Goal: Find specific page/section: Find specific page/section

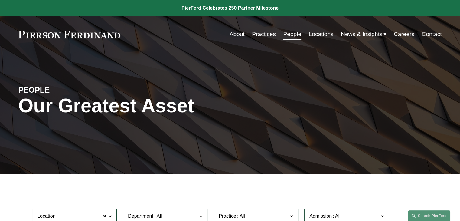
click at [256, 32] on link "Practices" at bounding box center [264, 33] width 24 height 11
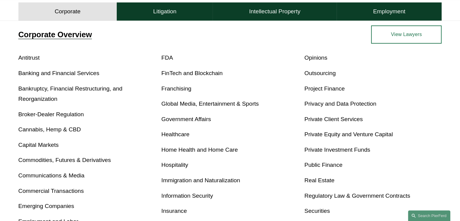
scroll to position [181, 0]
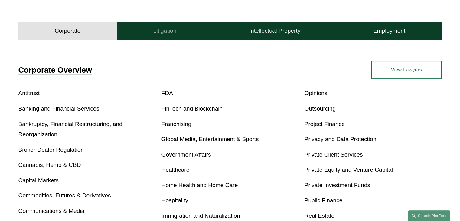
click at [173, 33] on h4 "Litigation" at bounding box center [164, 30] width 23 height 7
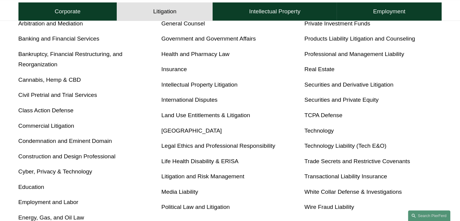
scroll to position [272, 0]
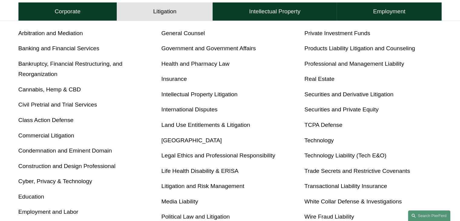
click at [73, 105] on link "Civil Pretrial and Trial Services" at bounding box center [57, 104] width 79 height 6
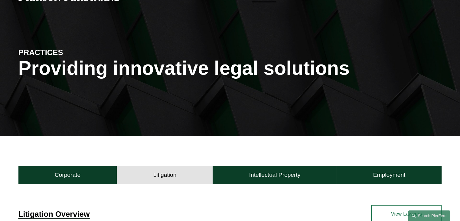
scroll to position [0, 0]
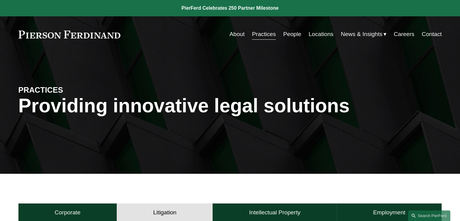
click at [288, 33] on link "People" at bounding box center [292, 33] width 18 height 11
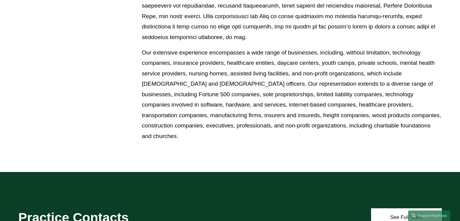
scroll to position [272, 0]
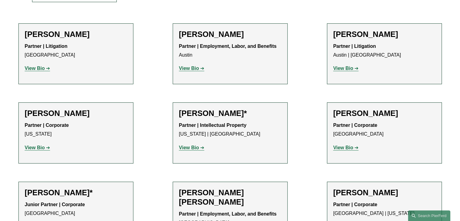
scroll to position [121, 0]
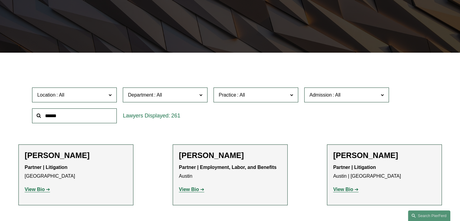
click at [332, 95] on span at bounding box center [337, 94] width 10 height 5
click at [185, 97] on span "Department" at bounding box center [162, 95] width 69 height 8
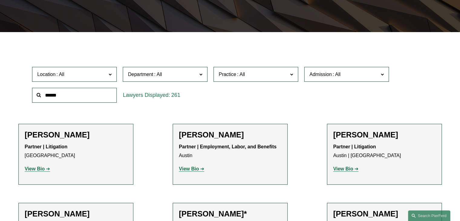
scroll to position [151, 0]
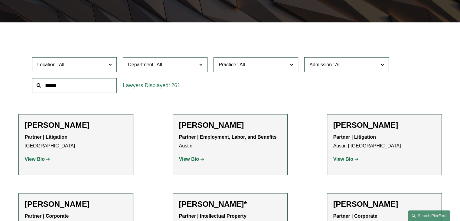
click at [282, 74] on div "Practice All Antitrust Counseling Appellate Arbitration and Mediation Banking a…" at bounding box center [255, 64] width 91 height 21
click at [279, 66] on span "Practice" at bounding box center [253, 64] width 69 height 8
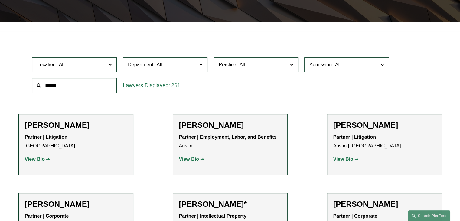
click at [290, 67] on span at bounding box center [291, 64] width 3 height 8
click at [196, 67] on span "Department" at bounding box center [162, 64] width 69 height 8
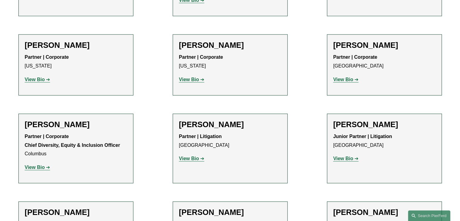
scroll to position [937, 0]
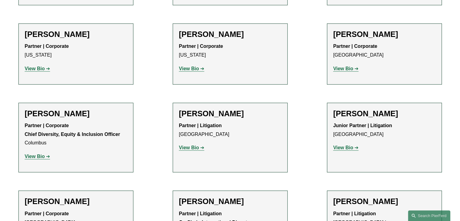
click at [347, 145] on strong "View Bio" at bounding box center [343, 147] width 20 height 5
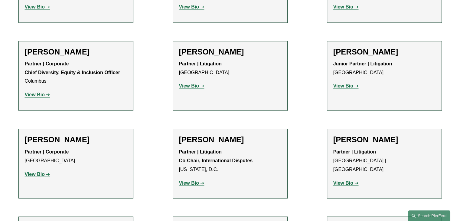
scroll to position [1058, 0]
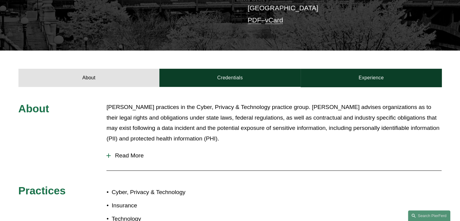
scroll to position [181, 0]
